Goal: Information Seeking & Learning: Learn about a topic

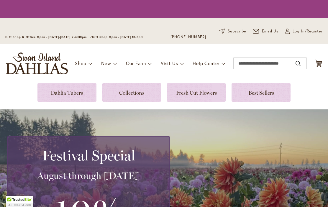
scroll to position [3, 0]
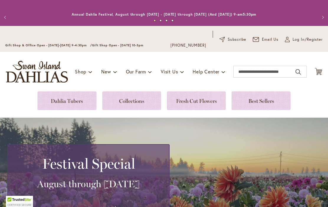
click at [73, 89] on div "Toggle Nav Shop Dahlia Tubers Collections Fresh Cut Dahlias Gardening Supplies …" at bounding box center [164, 72] width 328 height 40
click at [76, 103] on link at bounding box center [66, 100] width 59 height 19
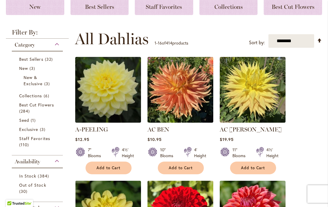
scroll to position [112, 0]
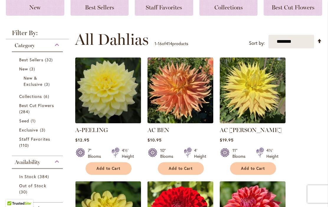
click at [25, 95] on span "Collections" at bounding box center [30, 97] width 23 height 6
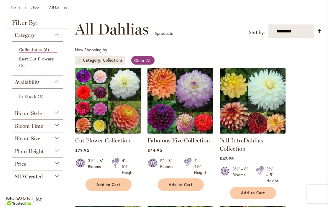
scroll to position [80, 0]
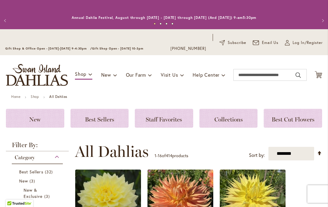
scroll to position [16, 0]
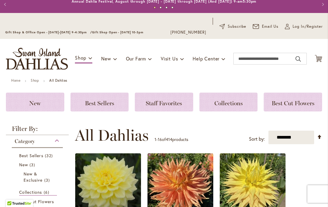
click at [58, 143] on div "Category" at bounding box center [37, 139] width 51 height 9
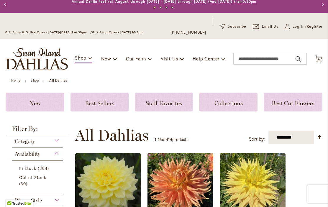
click at [60, 142] on div "Category" at bounding box center [37, 139] width 51 height 9
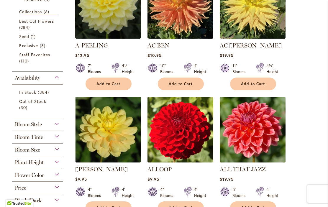
scroll to position [196, 0]
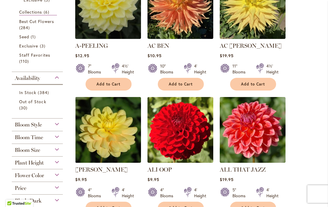
click at [59, 127] on div "Bloom Style" at bounding box center [37, 123] width 51 height 9
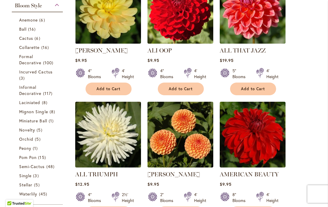
click at [32, 142] on span "Orchid" at bounding box center [26, 139] width 14 height 6
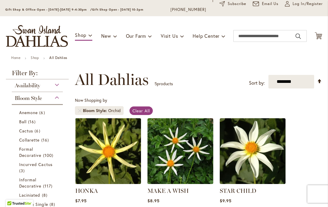
scroll to position [46, 0]
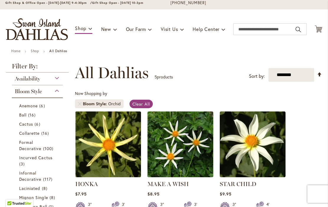
click at [36, 131] on span "Collarette" at bounding box center [29, 133] width 21 height 6
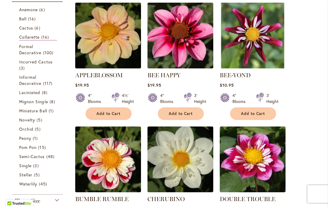
scroll to position [154, 0]
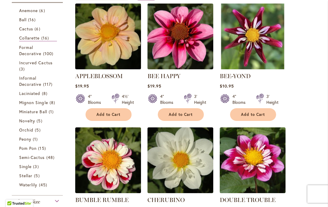
click at [30, 142] on span "Peony" at bounding box center [25, 139] width 12 height 6
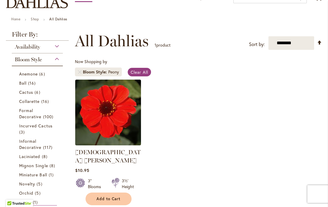
scroll to position [78, 0]
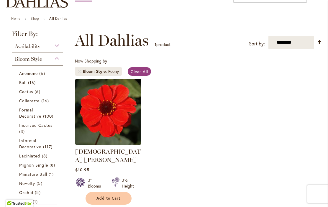
click at [47, 126] on span "Incurved Cactus" at bounding box center [35, 125] width 33 height 6
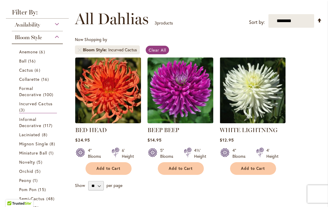
scroll to position [100, 0]
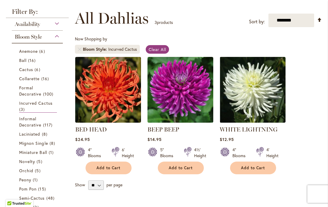
click at [33, 164] on span "Novelty" at bounding box center [27, 162] width 16 height 6
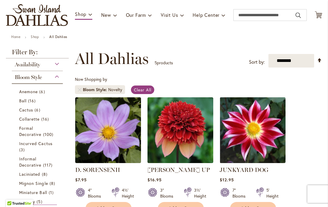
scroll to position [59, 0]
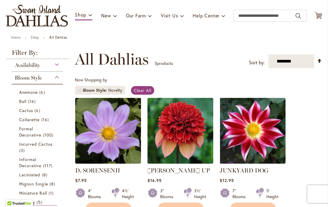
click at [26, 91] on span "Anemone" at bounding box center [28, 92] width 19 height 6
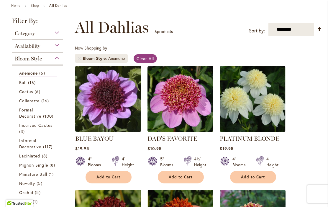
scroll to position [91, 0]
